Goal: Find specific page/section: Find specific page/section

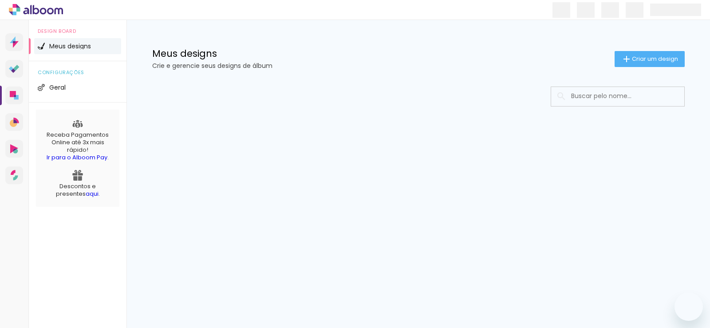
click at [574, 99] on input at bounding box center [630, 96] width 126 height 18
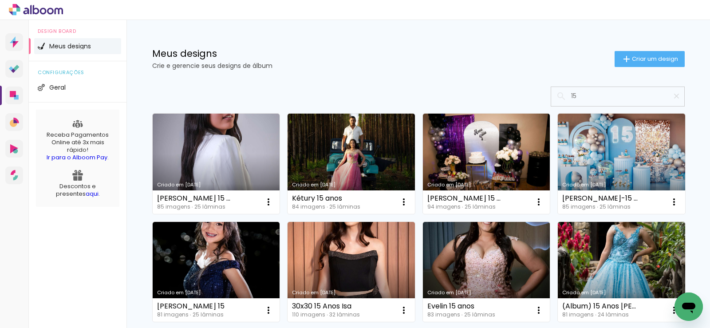
type input "15"
type paper-input "15"
